Goal: Browse casually: Explore the website without a specific task or goal

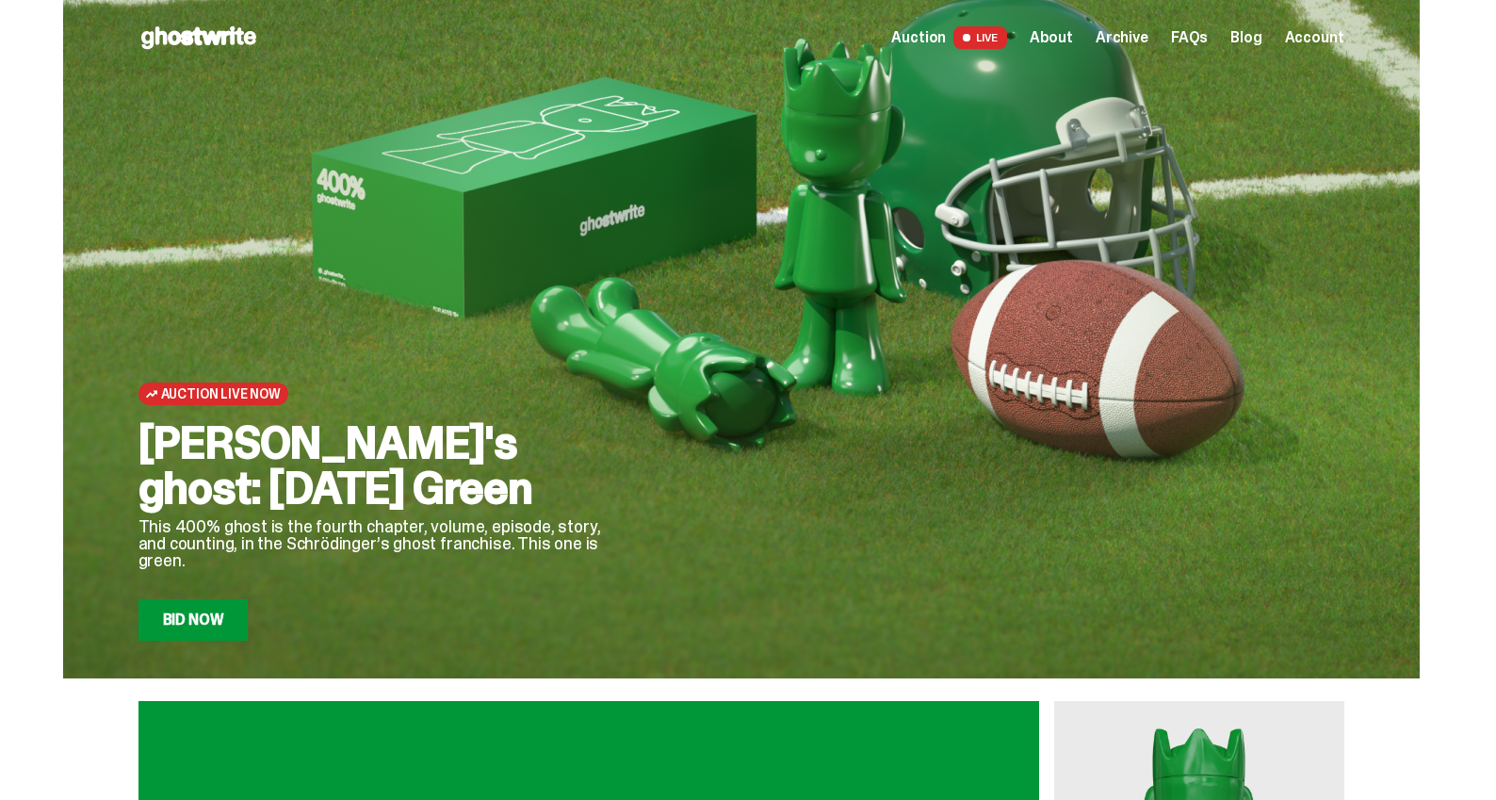
click at [1120, 42] on span "Archive" at bounding box center [1121, 37] width 53 height 15
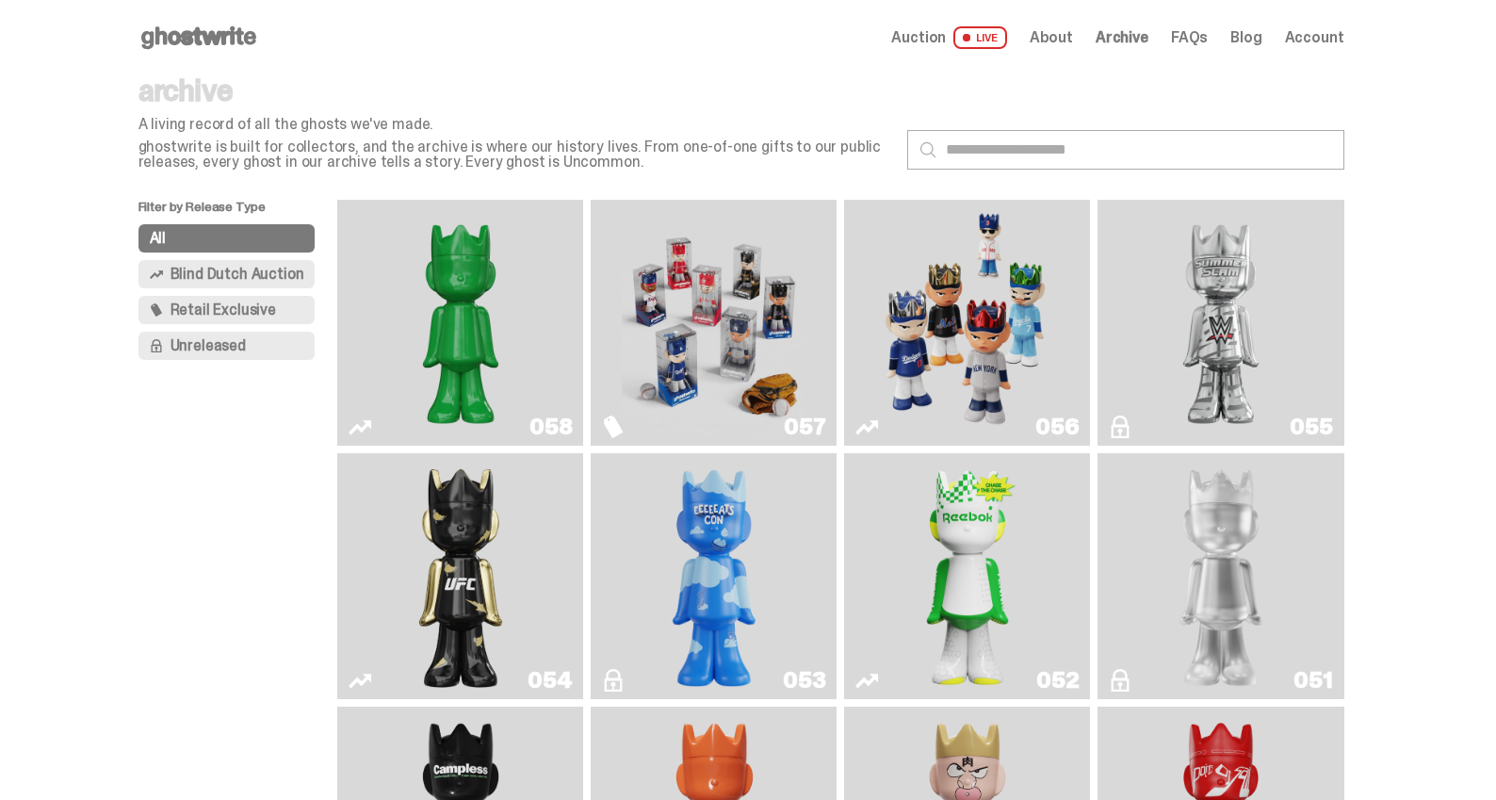
click at [1300, 331] on img "I Was There SummerSlam" at bounding box center [1220, 322] width 185 height 231
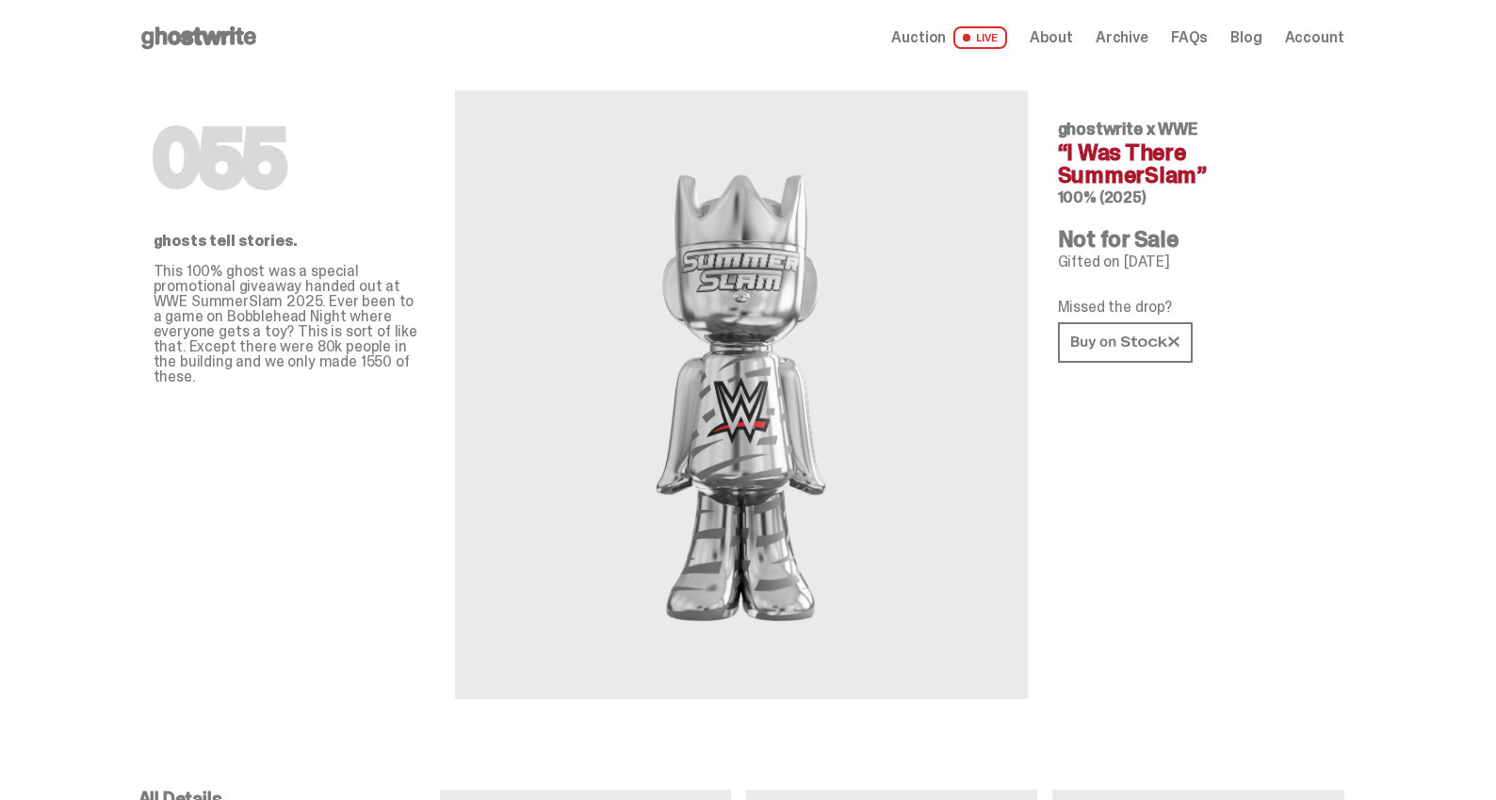
click at [420, 85] on div "055 ghosts tell stories. This 100% ghost was a special promotional giveaway han…" at bounding box center [289, 386] width 271 height 623
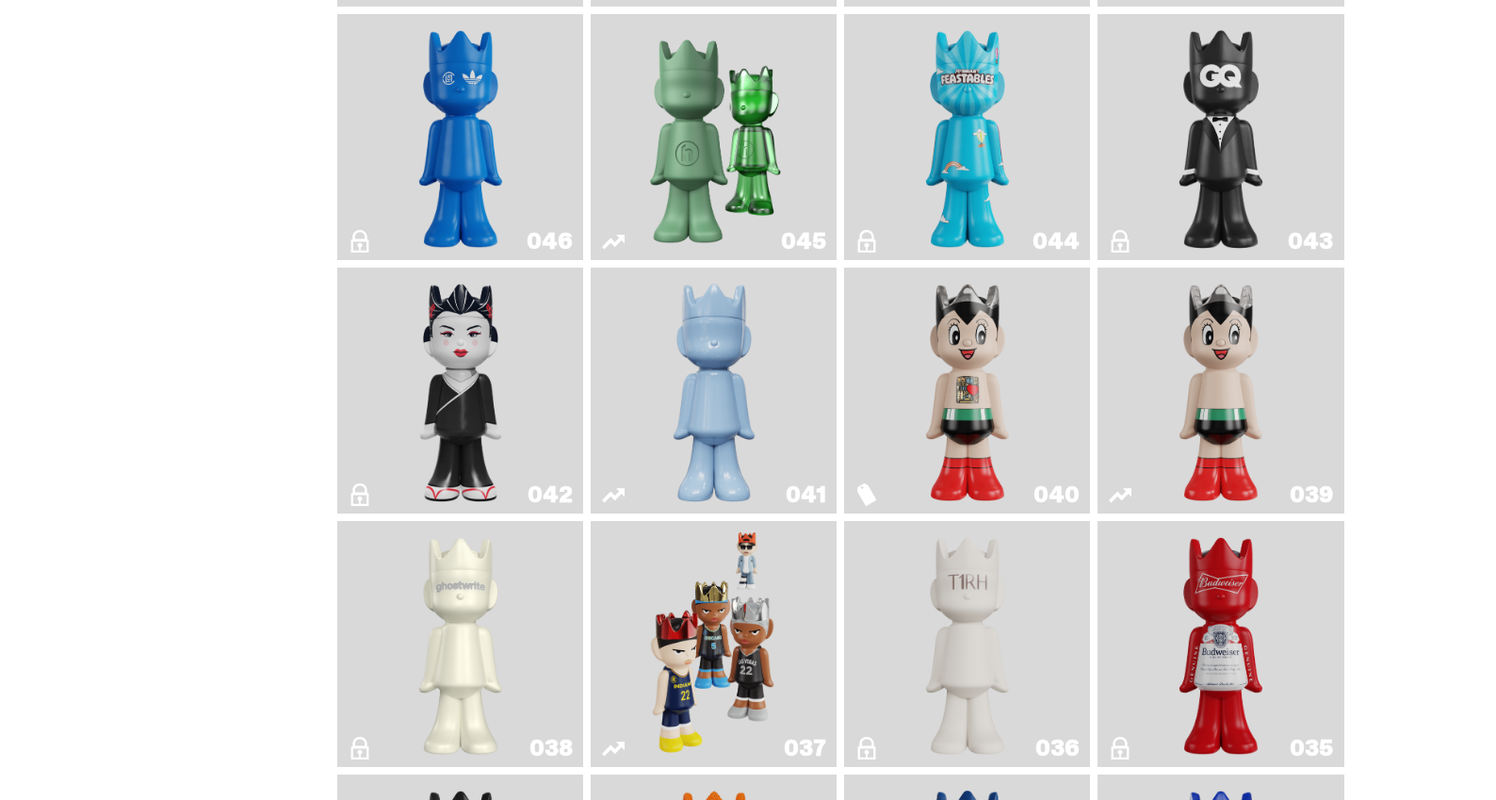
scroll to position [942, 0]
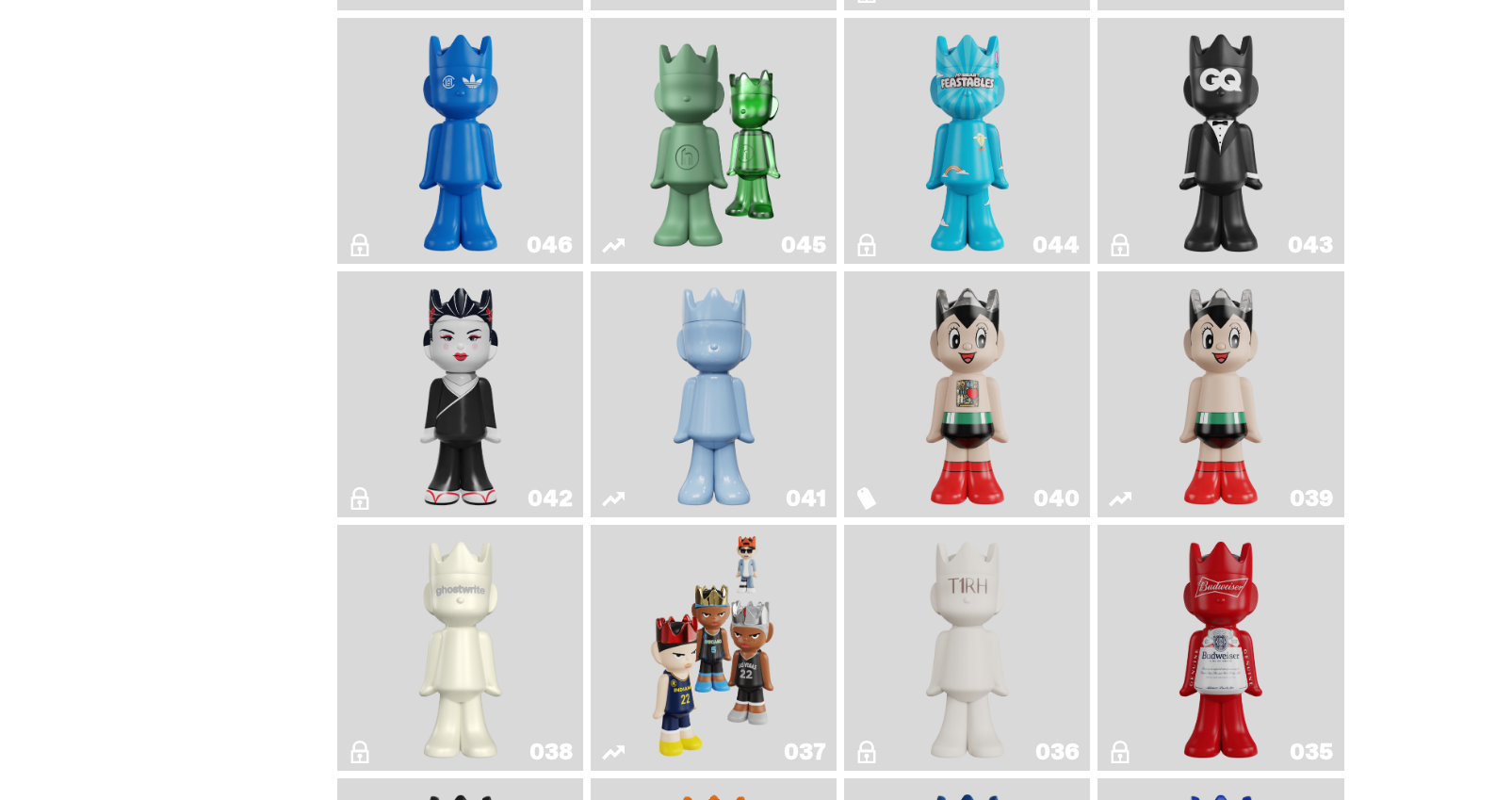
click at [479, 138] on img "ComplexCon HK" at bounding box center [461, 140] width 100 height 231
